Goal: Task Accomplishment & Management: Manage account settings

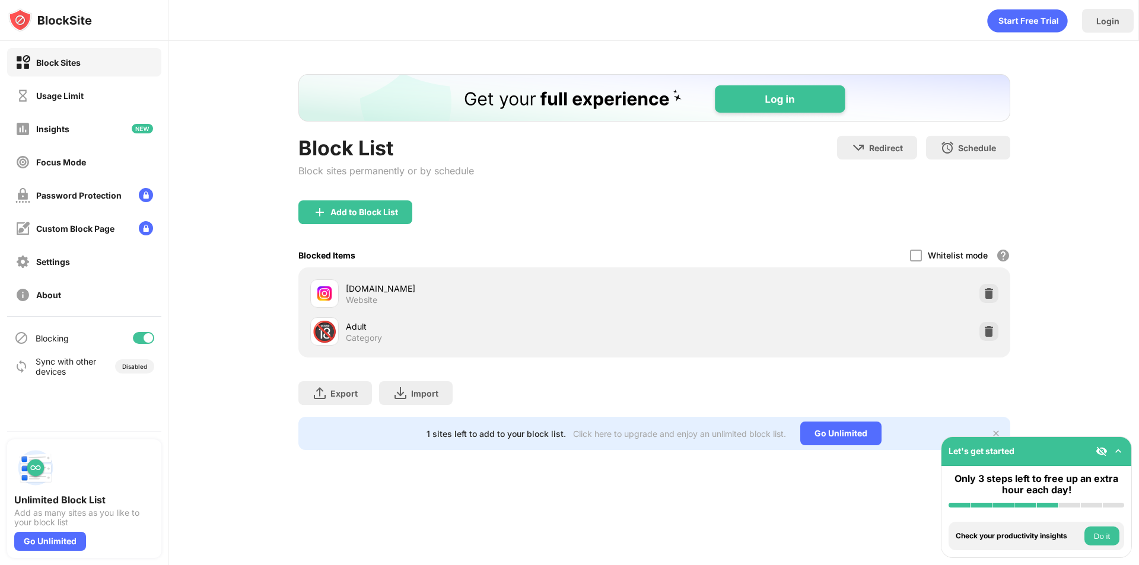
click at [1009, 227] on div "Add to Block List" at bounding box center [654, 221] width 712 height 43
click at [985, 292] on img at bounding box center [989, 294] width 12 height 12
